Goal: Transaction & Acquisition: Purchase product/service

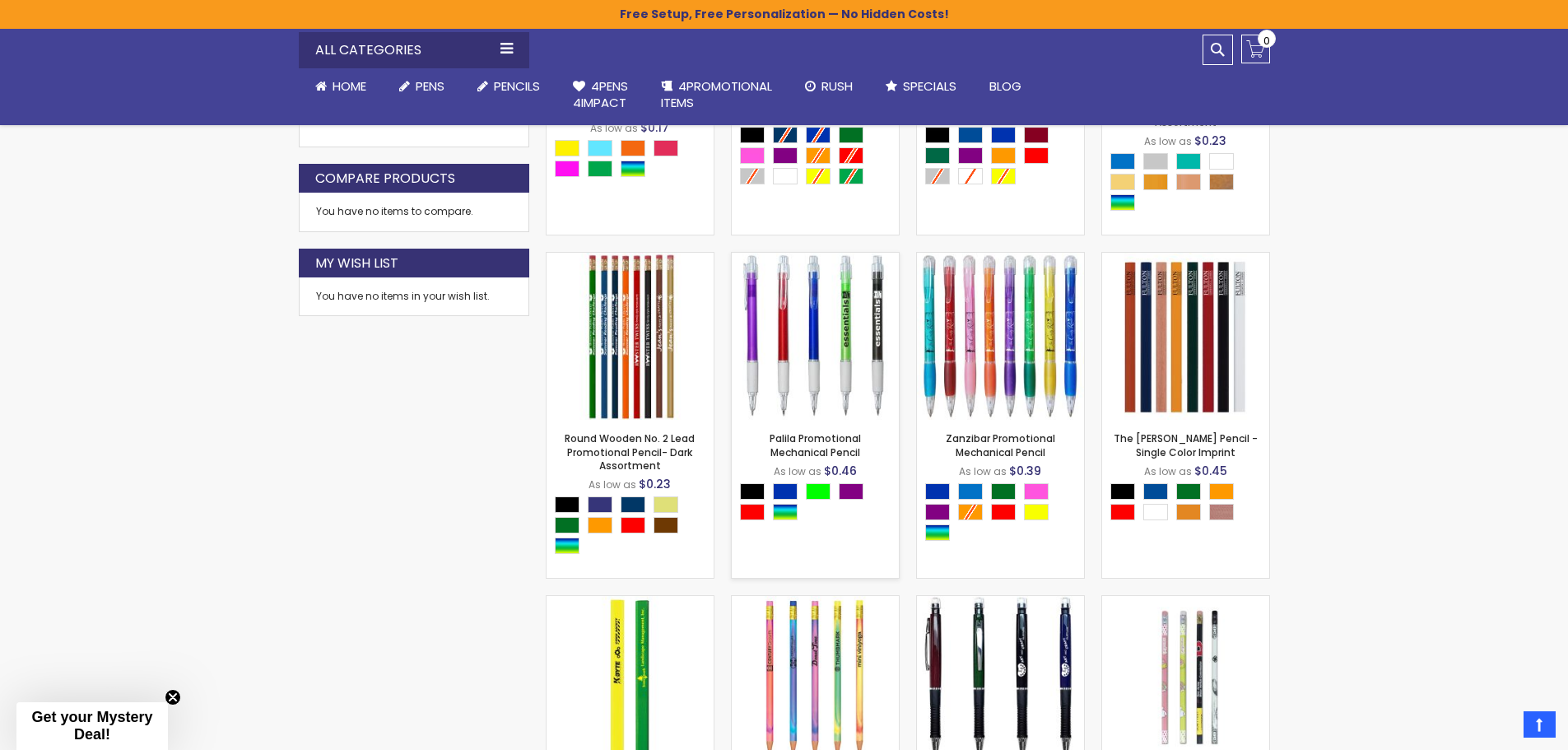
scroll to position [1017, 0]
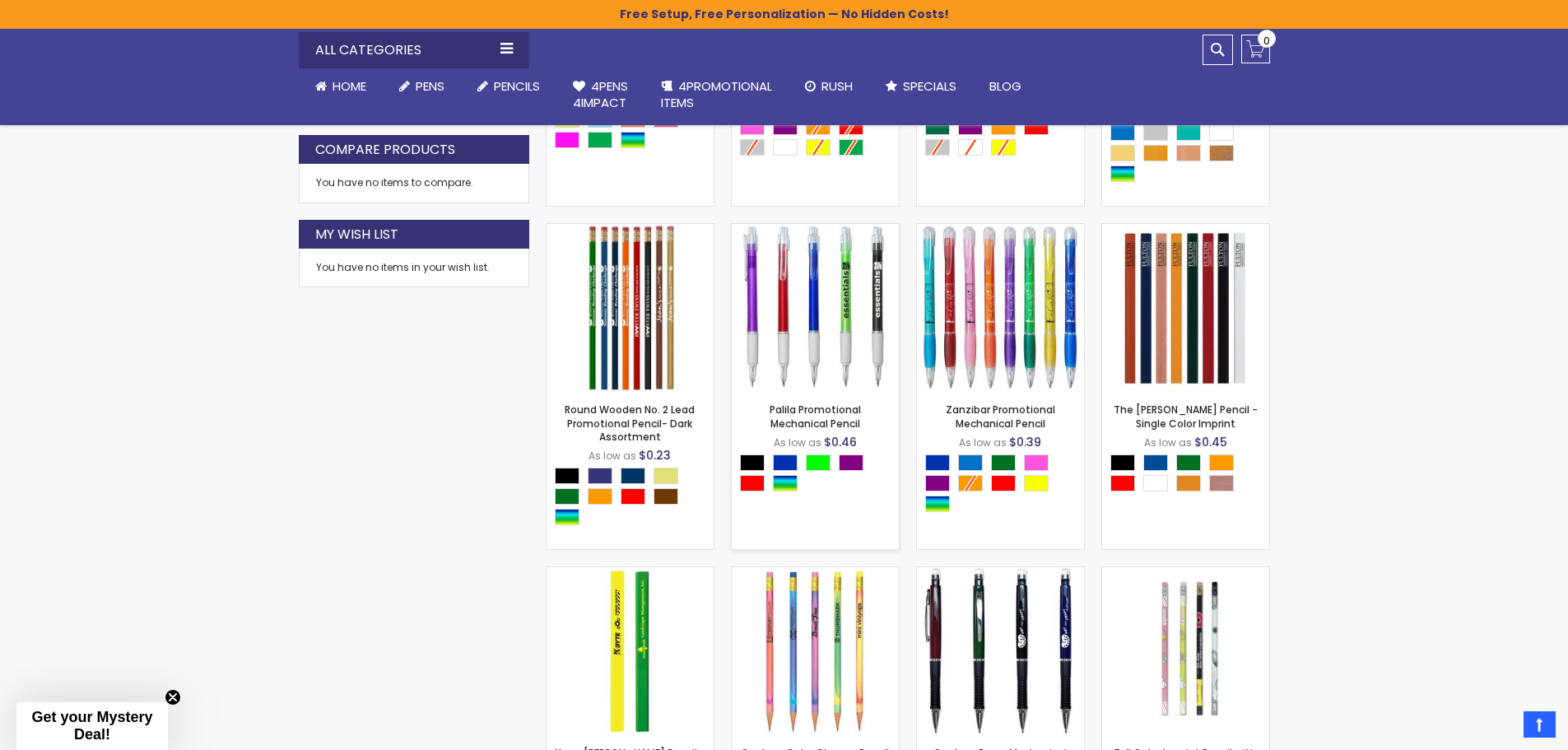
click at [793, 341] on img at bounding box center [815, 307] width 167 height 167
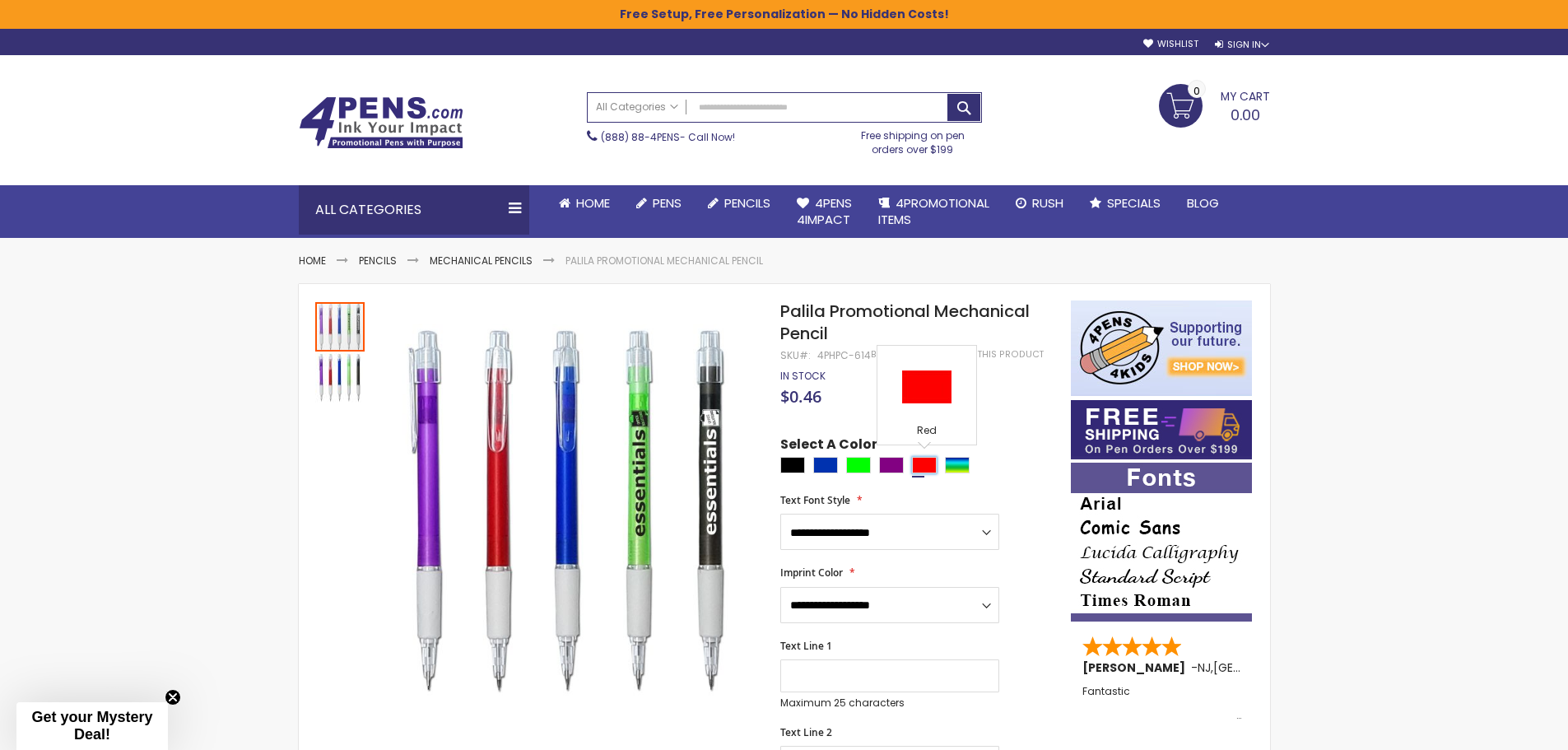
click at [922, 462] on div "Red" at bounding box center [924, 466] width 24 height 17
type input "****"
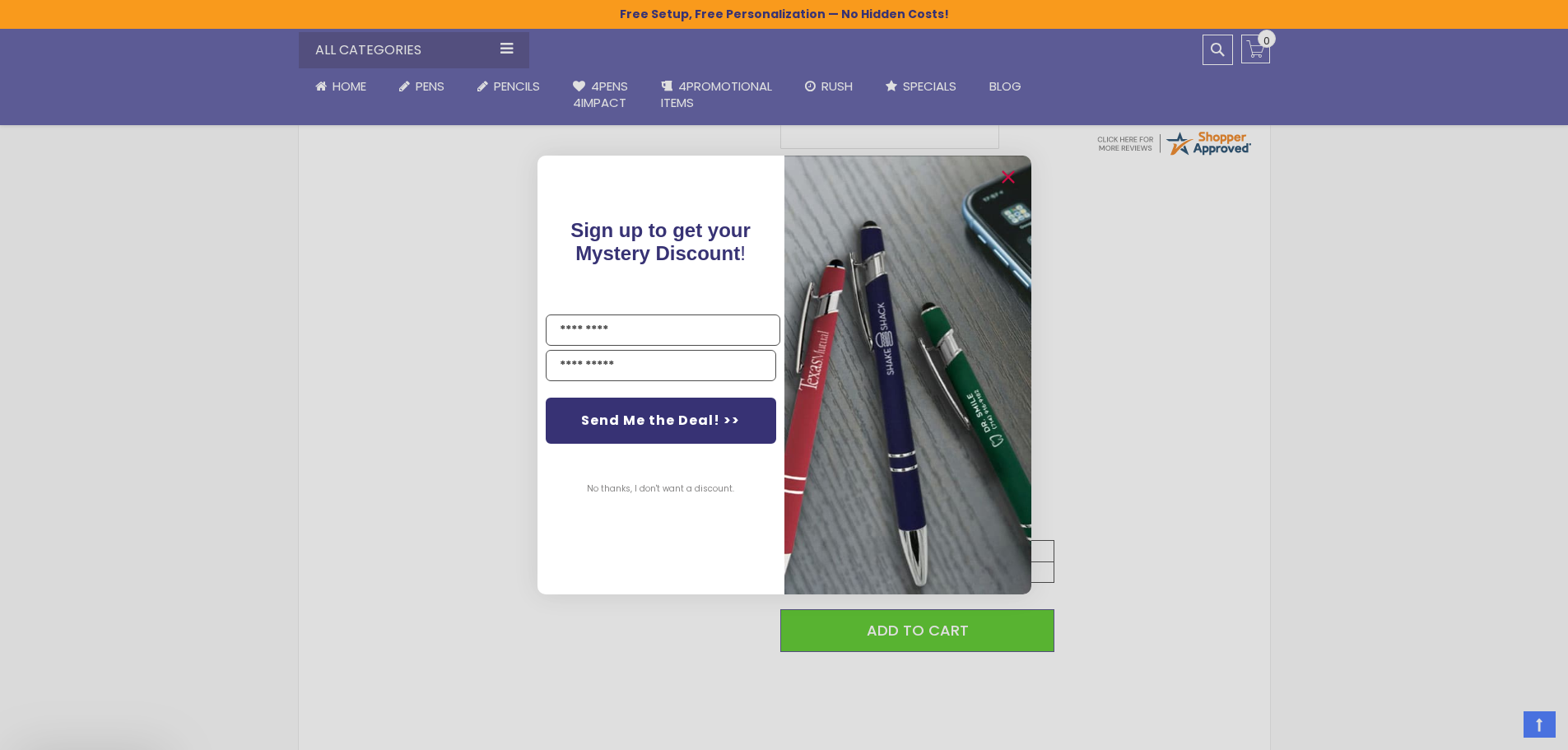
scroll to position [659, 0]
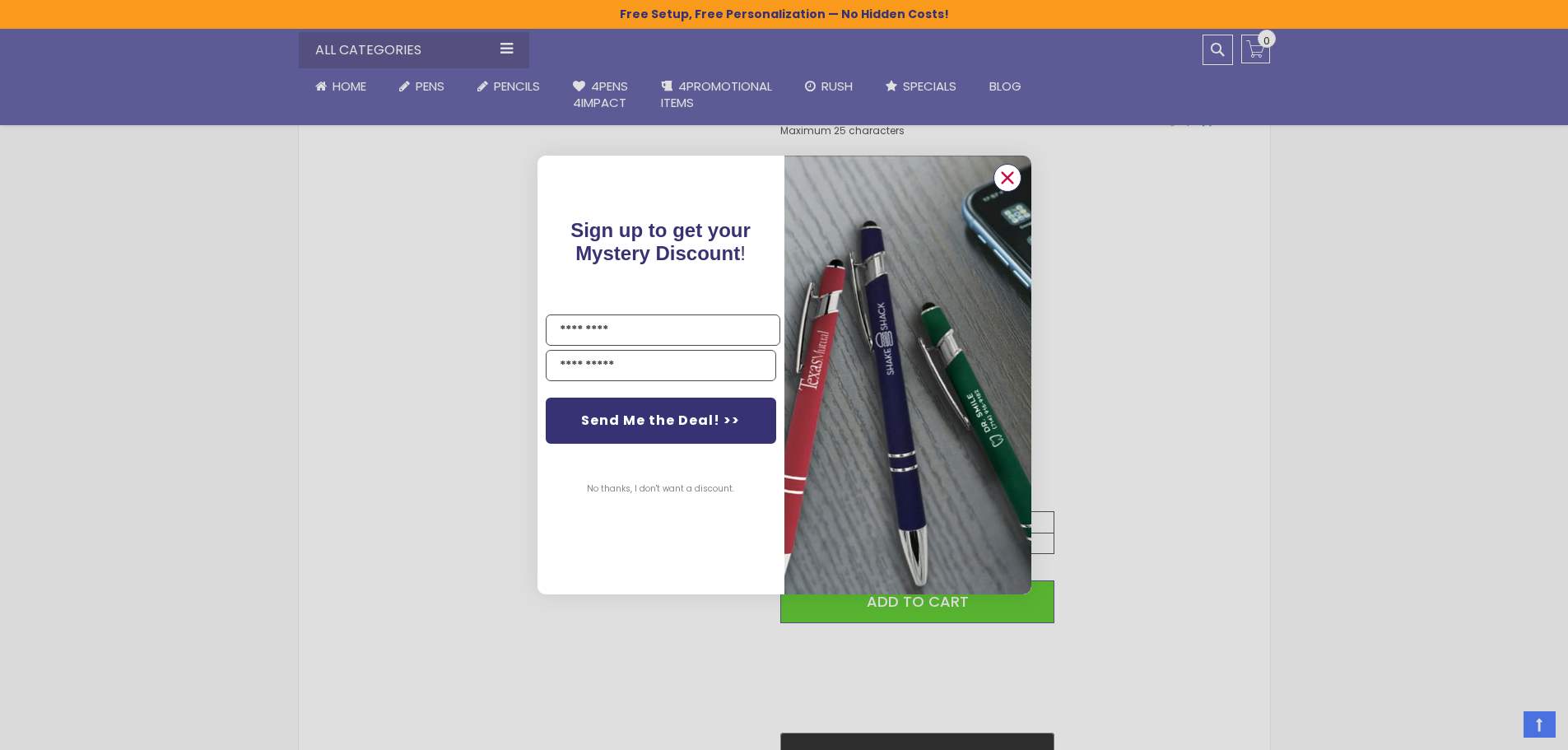
click at [1008, 180] on circle "Close dialog" at bounding box center [1006, 177] width 24 height 24
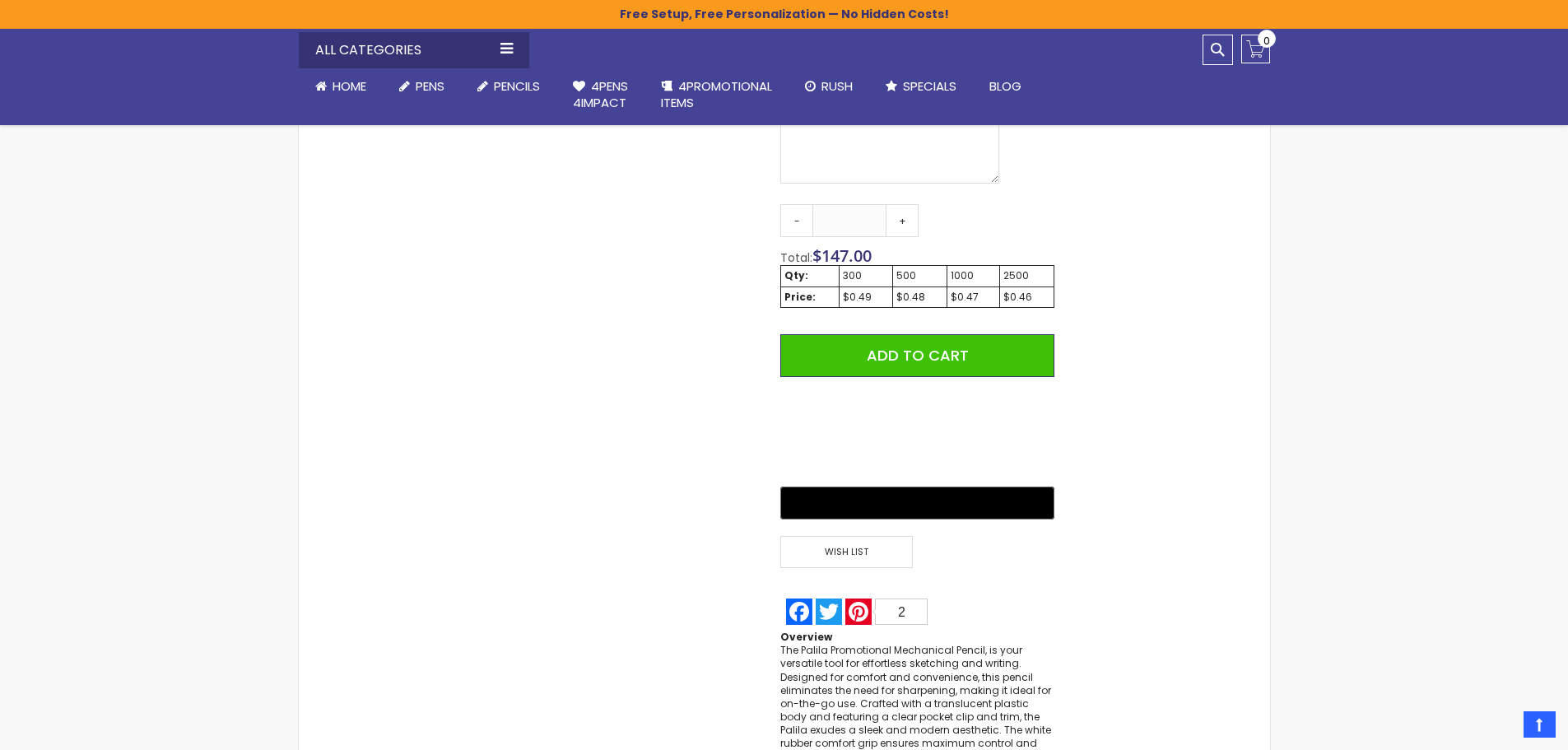
scroll to position [906, 0]
